Goal: Information Seeking & Learning: Learn about a topic

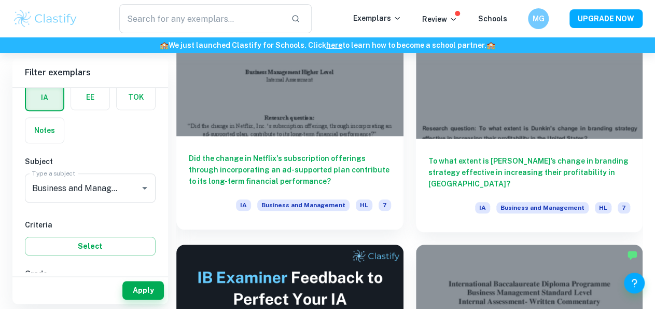
scroll to position [363, 0]
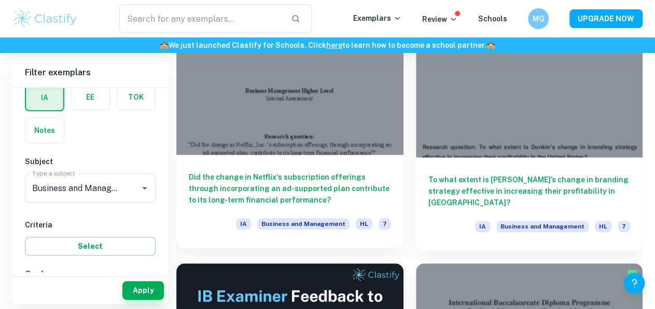
click at [363, 155] on div "Did the change in Netflix's subscription offerings through incorporating an ad-…" at bounding box center [289, 201] width 227 height 93
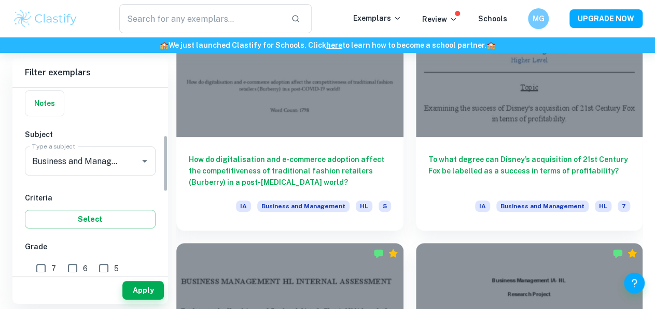
scroll to position [156, 0]
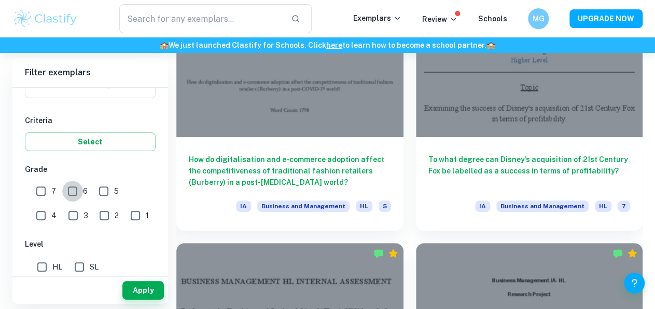
click at [72, 189] on input "6" at bounding box center [72, 191] width 21 height 21
checkbox input "true"
click at [38, 191] on input "7" at bounding box center [41, 191] width 21 height 21
checkbox input "true"
click at [154, 297] on button "Apply" at bounding box center [142, 290] width 41 height 19
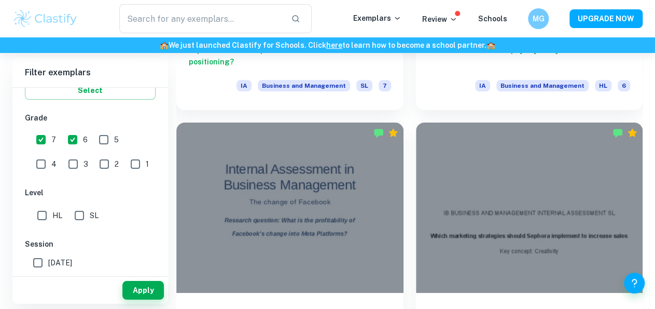
scroll to position [1452, 0]
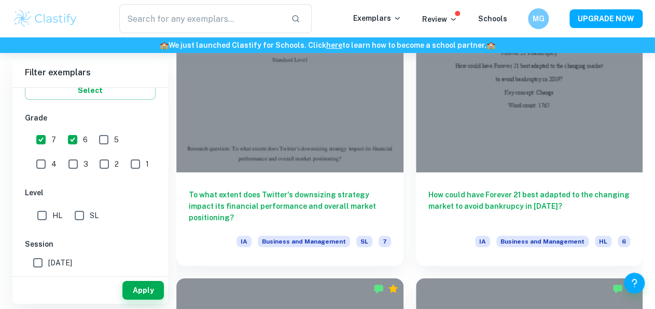
click at [46, 218] on input "HL" at bounding box center [42, 215] width 21 height 21
click at [158, 293] on button "Apply" at bounding box center [142, 290] width 41 height 19
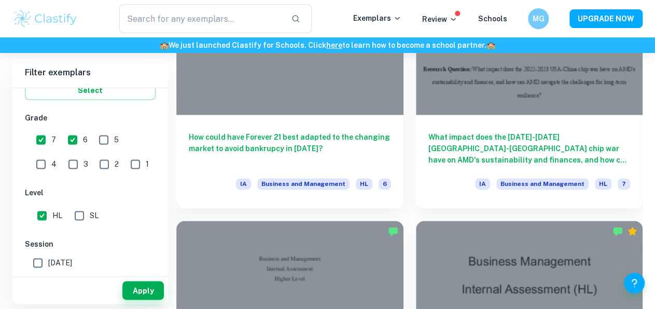
scroll to position [4149, 0]
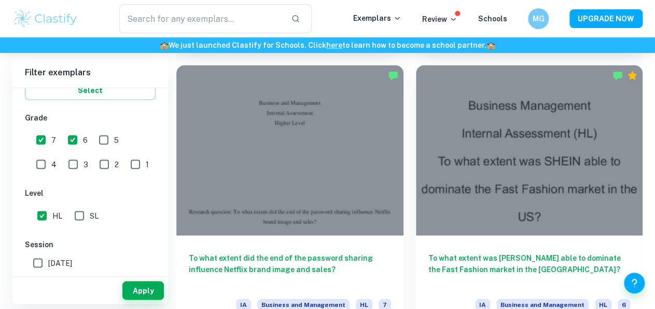
click at [44, 217] on input "HL" at bounding box center [42, 215] width 21 height 21
checkbox input "false"
click at [139, 293] on button "Apply" at bounding box center [142, 290] width 41 height 19
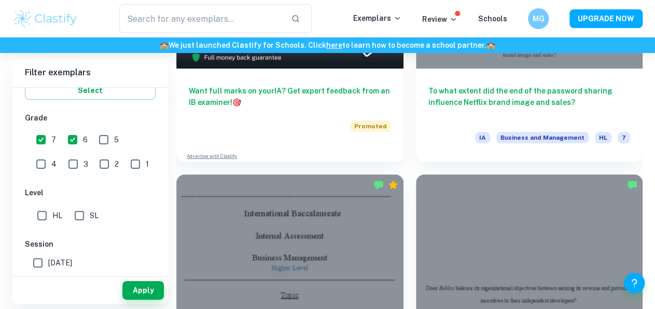
scroll to position [5083, 0]
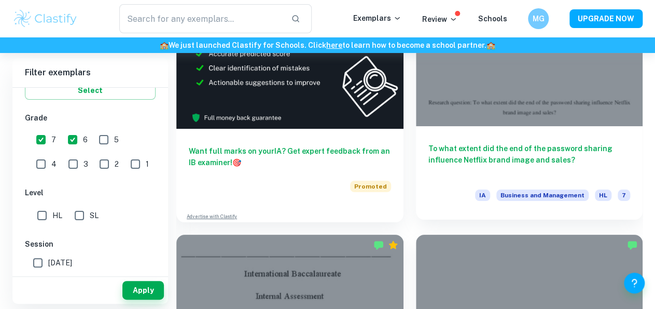
click at [509, 109] on div at bounding box center [529, 41] width 227 height 170
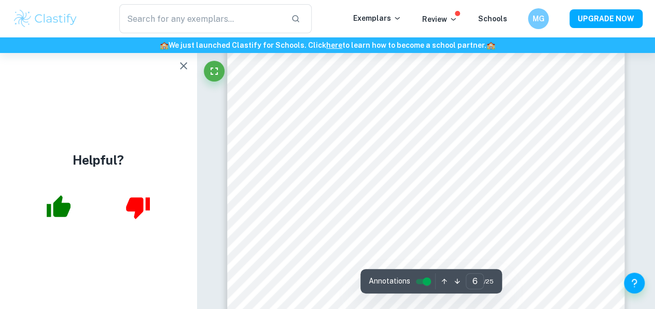
scroll to position [3157, 0]
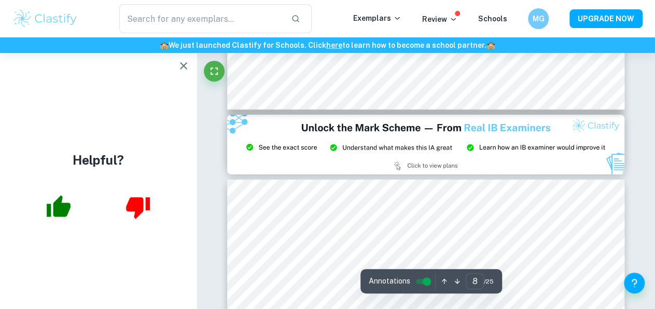
type input "9"
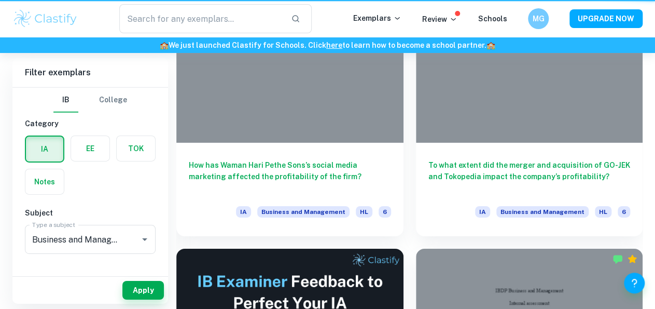
scroll to position [5083, 0]
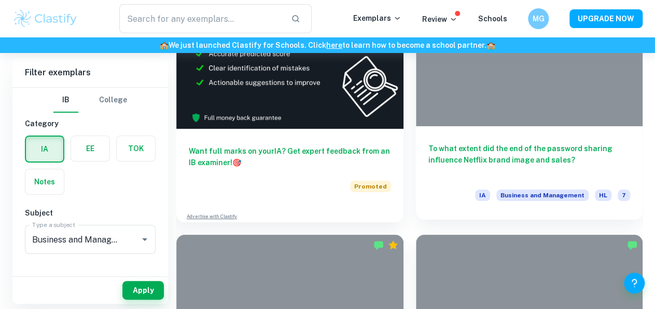
click at [473, 152] on h6 "To what extent did the end of the password sharing influence Netflix brand imag…" at bounding box center [529, 160] width 202 height 34
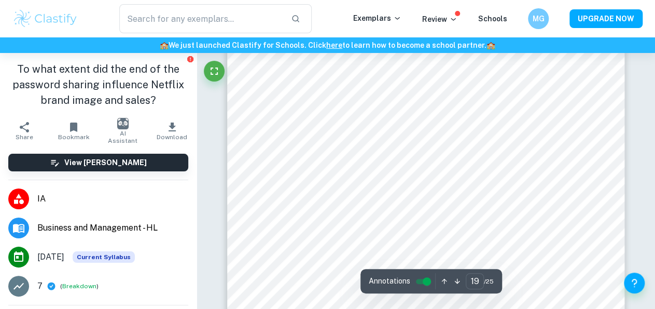
scroll to position [10639, 0]
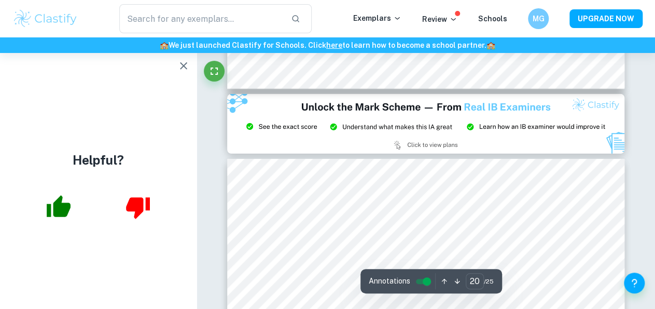
type input "21"
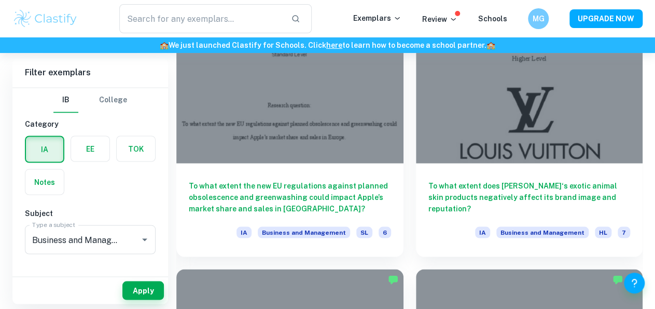
scroll to position [5895, 0]
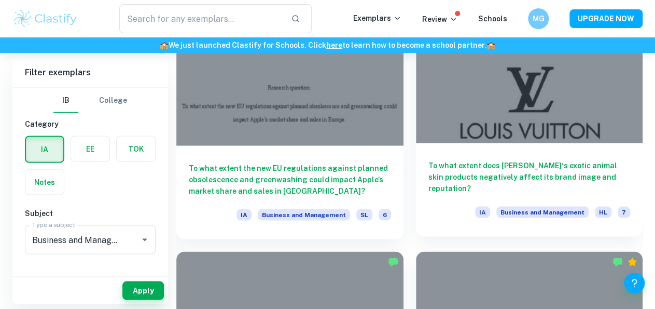
click at [539, 182] on h6 "To what extent does [PERSON_NAME]‘s exotic animal skin products negatively affe…" at bounding box center [529, 176] width 202 height 34
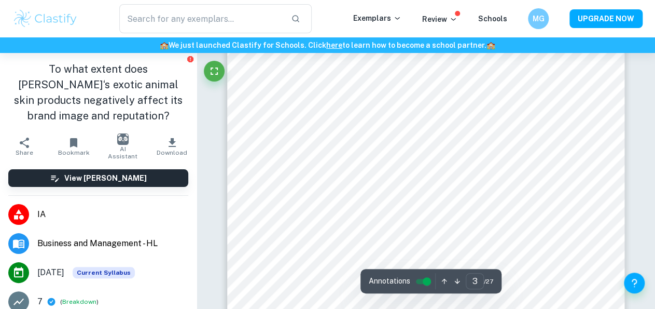
scroll to position [1193, 0]
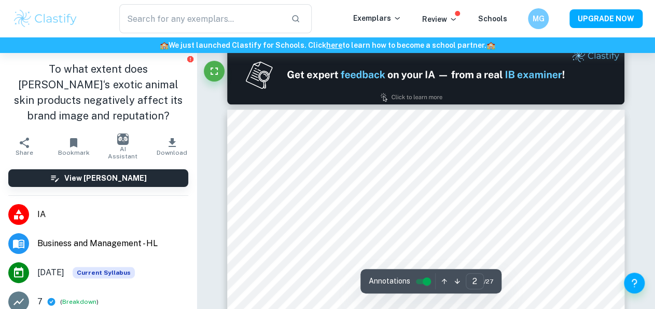
type input "1"
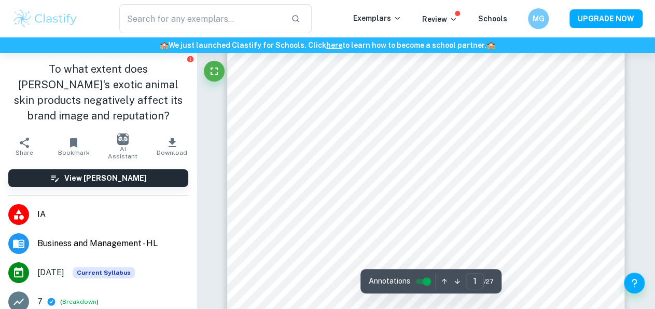
scroll to position [103, 0]
drag, startPoint x: 291, startPoint y: 249, endPoint x: 349, endPoint y: 248, distance: 57.1
click at [349, 249] on div at bounding box center [425, 253] width 283 height 14
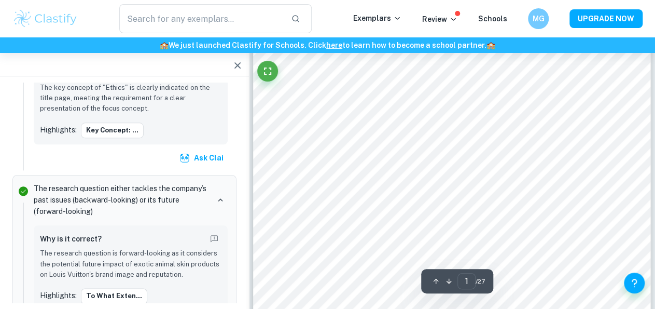
scroll to position [207, 0]
click at [237, 60] on icon "button" at bounding box center [237, 65] width 12 height 12
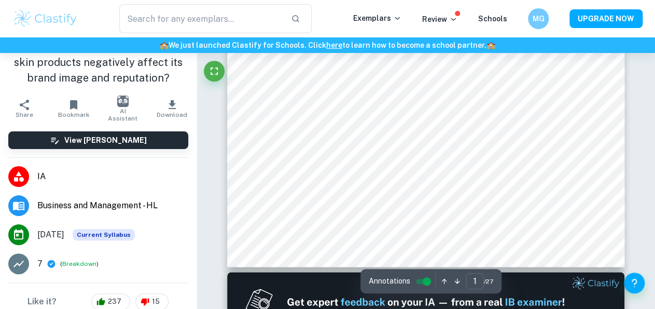
scroll to position [103, 0]
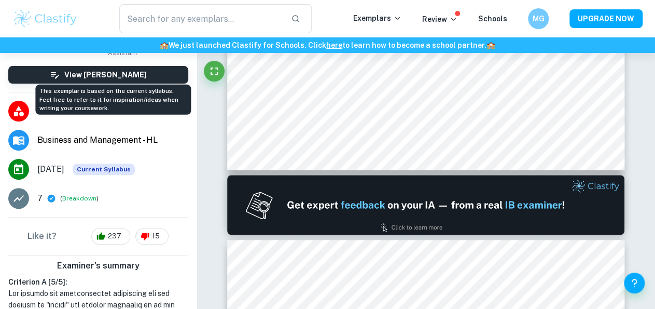
type input "2"
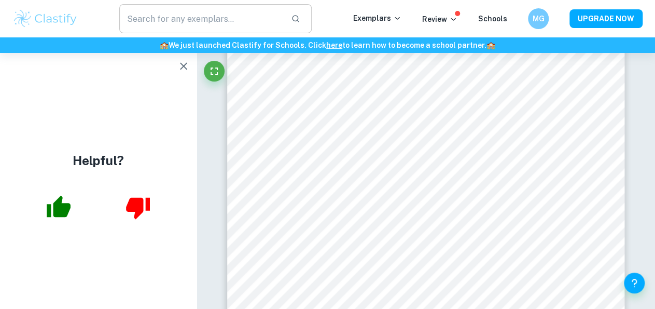
scroll to position [0, 0]
